Goal: Task Accomplishment & Management: Use online tool/utility

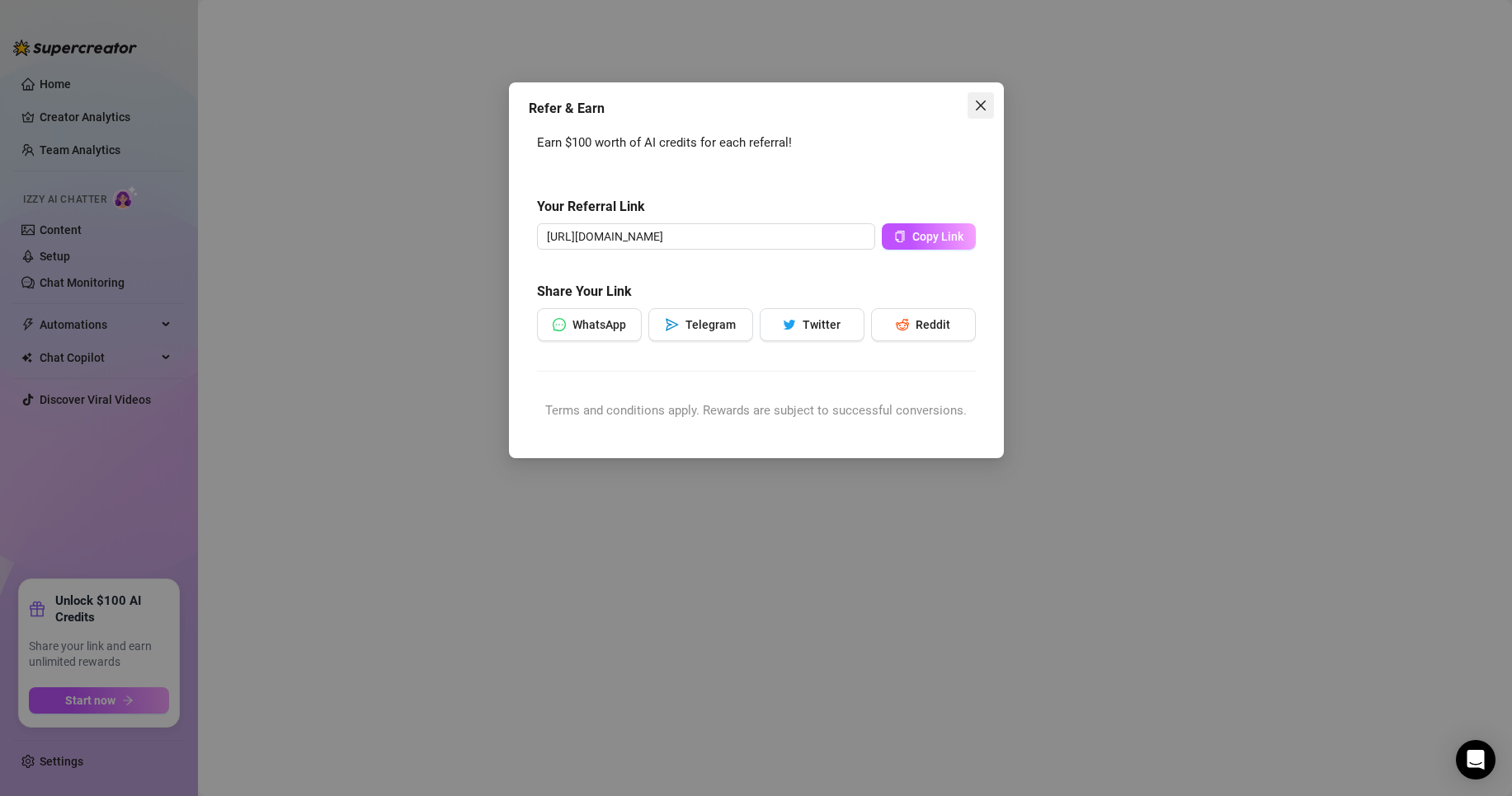
click at [976, 101] on icon "close" at bounding box center [980, 105] width 13 height 13
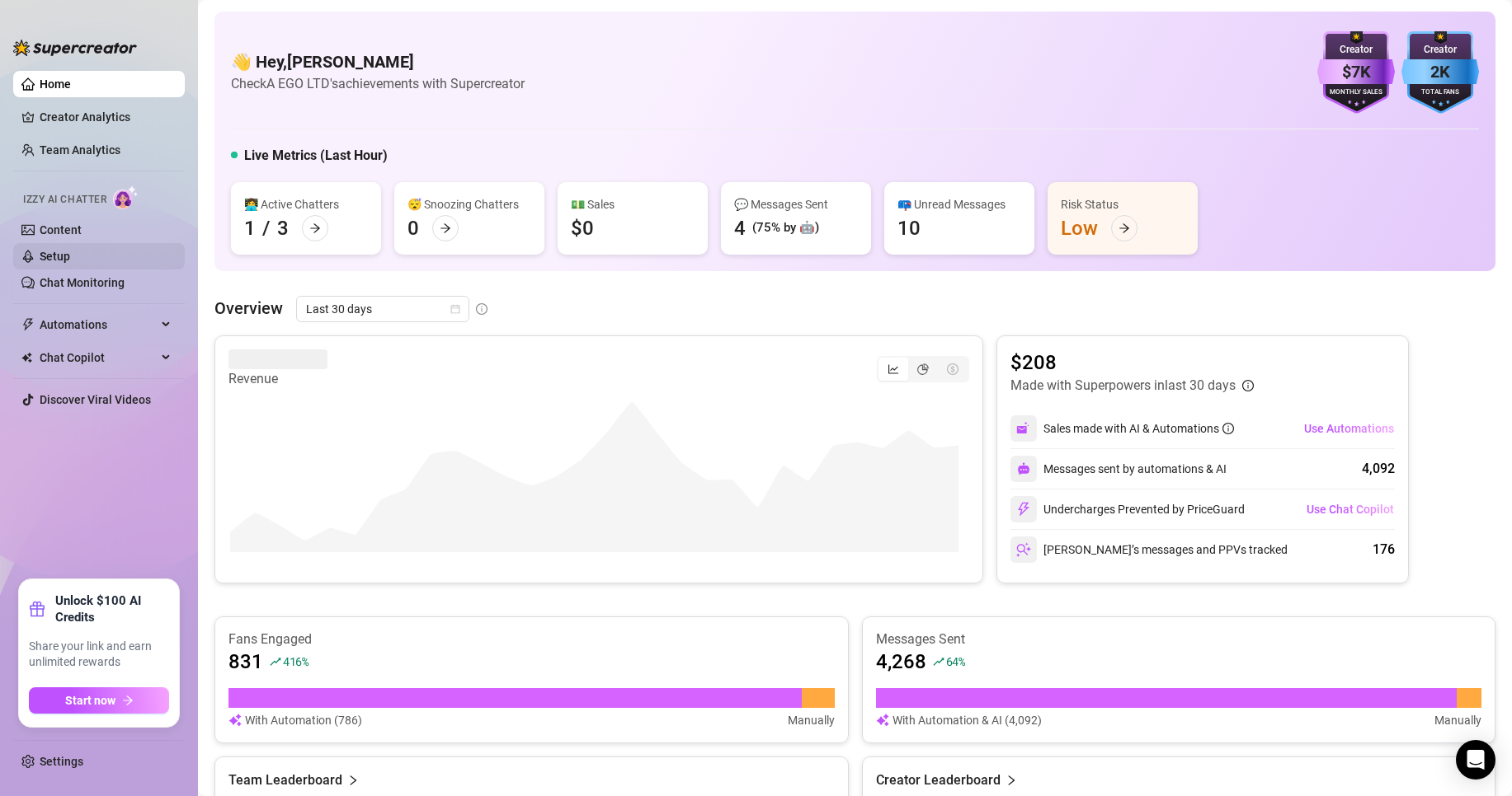
click at [71, 255] on link "Setup" at bounding box center [54, 256] width 30 height 13
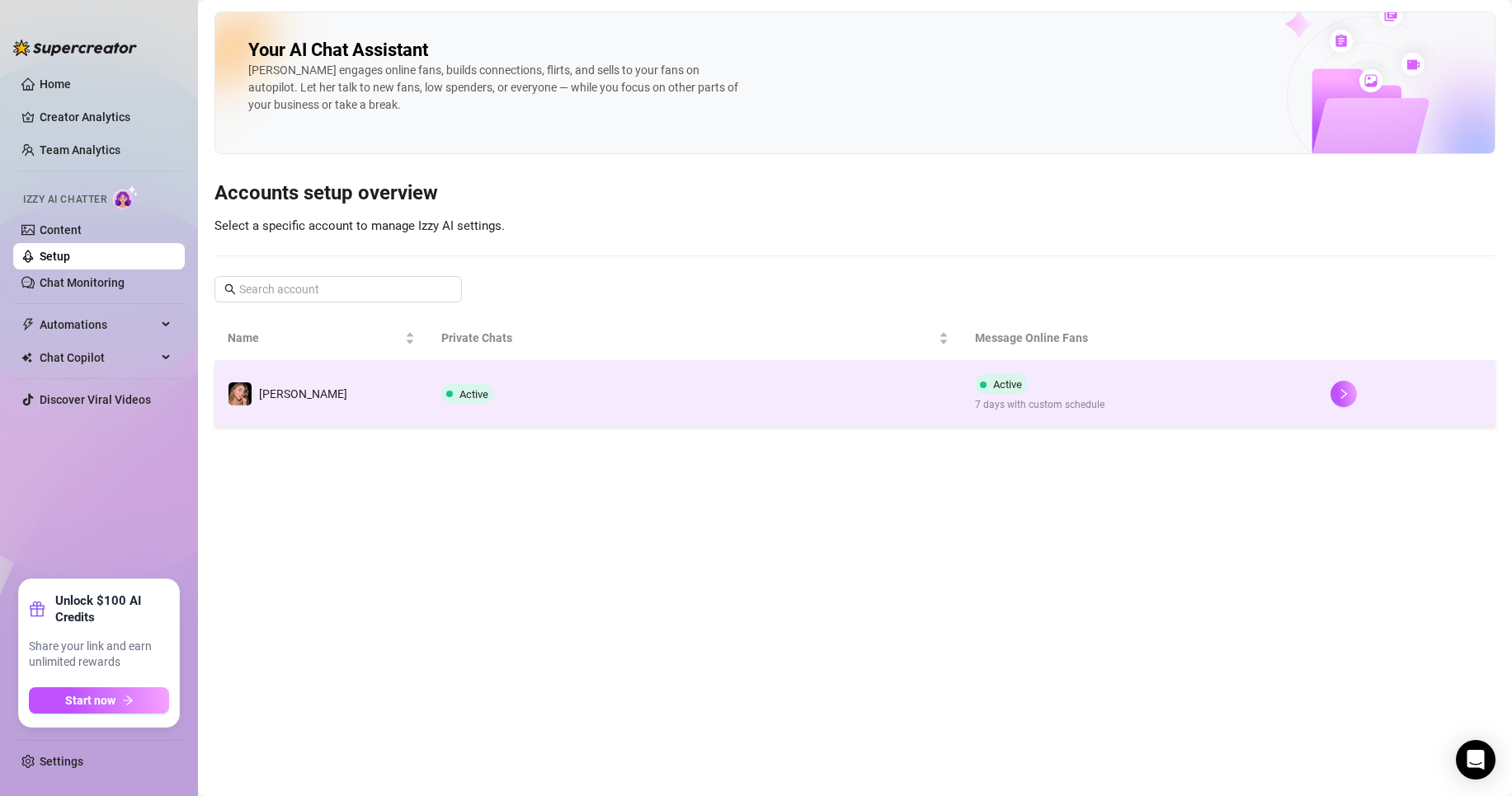
click at [1141, 411] on td "Active 7 days with custom schedule" at bounding box center [1139, 394] width 355 height 66
